Goal: Task Accomplishment & Management: Use online tool/utility

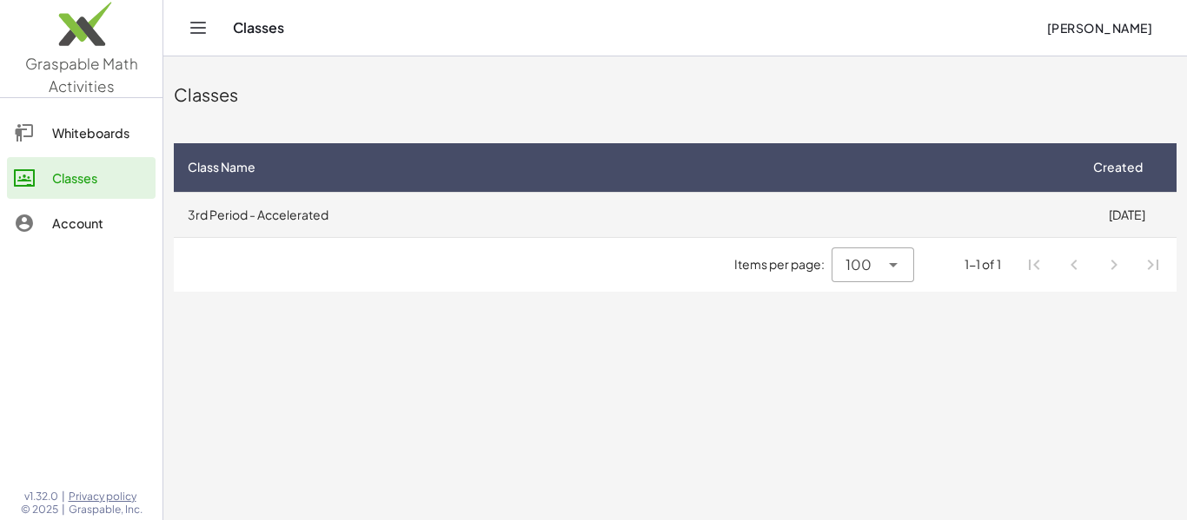
click at [298, 214] on td "3rd Period - Accelerated" at bounding box center [625, 214] width 903 height 45
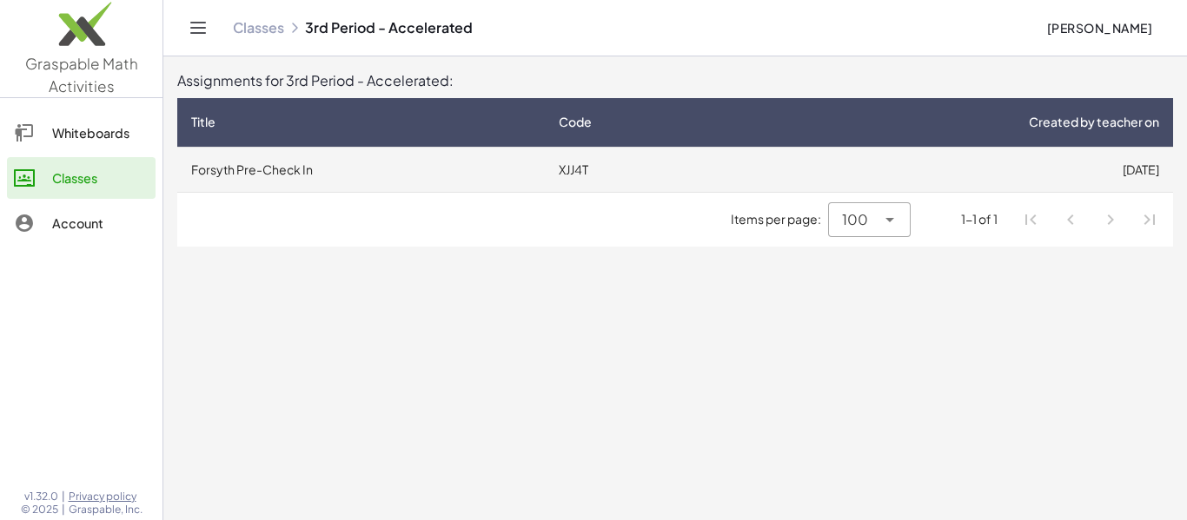
click at [283, 184] on td "Forsyth Pre-Check In" at bounding box center [361, 169] width 368 height 45
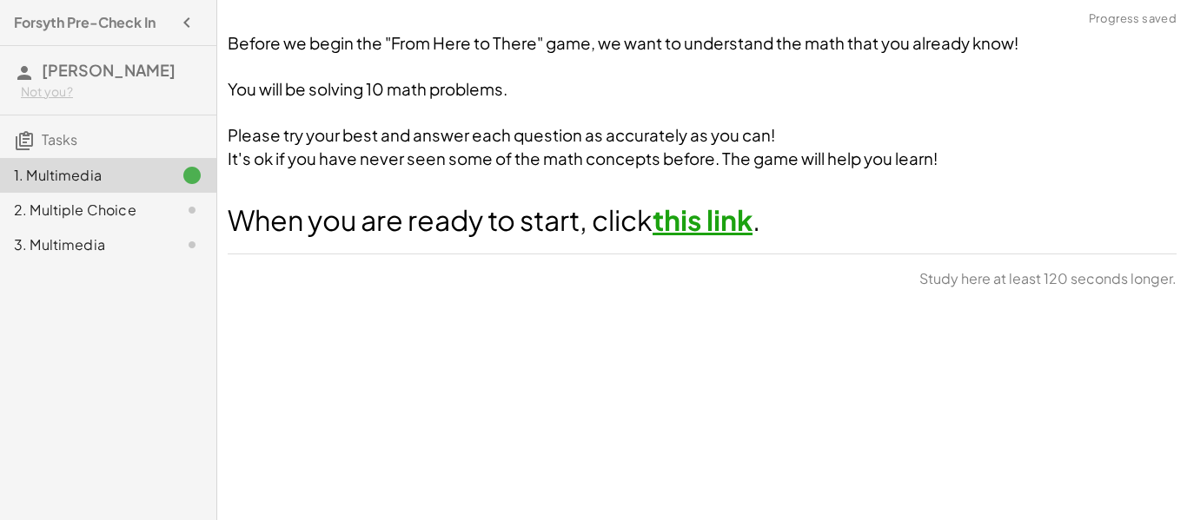
click at [711, 229] on link "this link" at bounding box center [703, 219] width 100 height 35
click at [86, 70] on span "[PERSON_NAME]" at bounding box center [109, 70] width 134 height 20
